Goal: Information Seeking & Learning: Check status

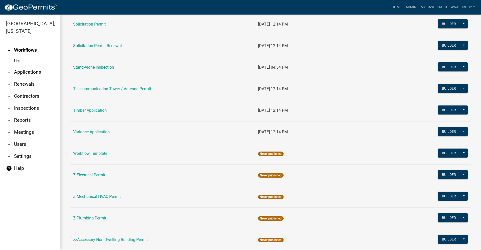
scroll to position [734, 0]
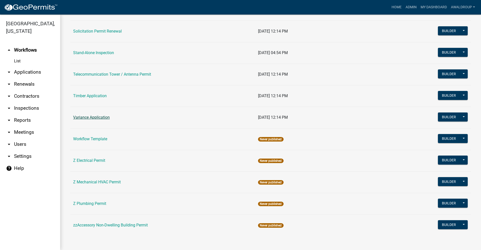
click at [85, 118] on link "Variance Application" at bounding box center [91, 117] width 37 height 5
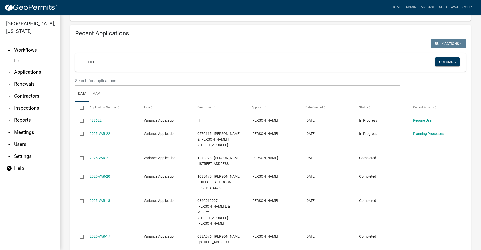
scroll to position [200, 0]
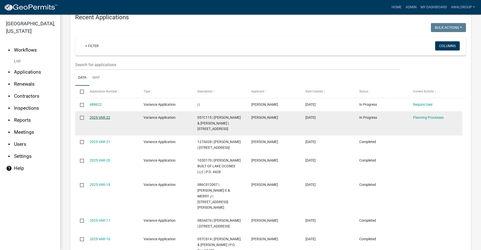
click at [102, 118] on link "2025-VAR-22" at bounding box center [100, 117] width 21 height 4
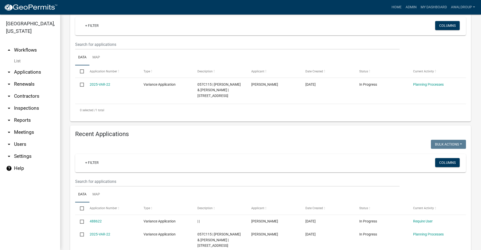
scroll to position [83, 0]
click at [414, 5] on link "Admin" at bounding box center [410, 8] width 15 height 10
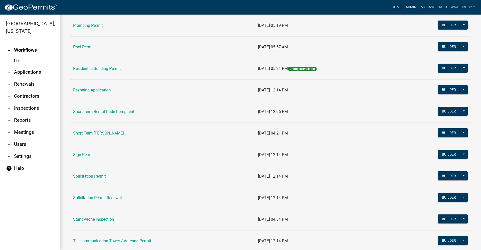
scroll to position [558, 0]
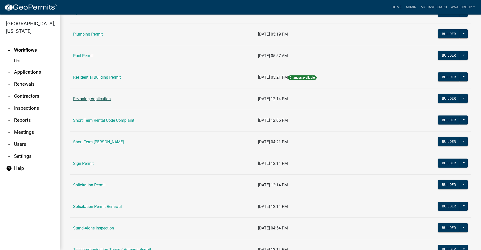
click at [91, 98] on link "Rezoning Application" at bounding box center [92, 98] width 38 height 5
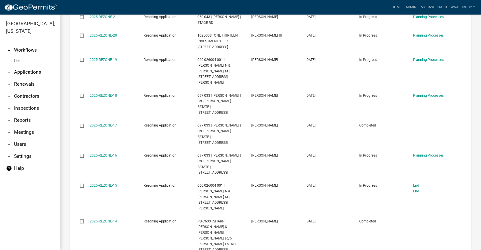
scroll to position [483, 0]
